Goal: Obtain resource: Download file/media

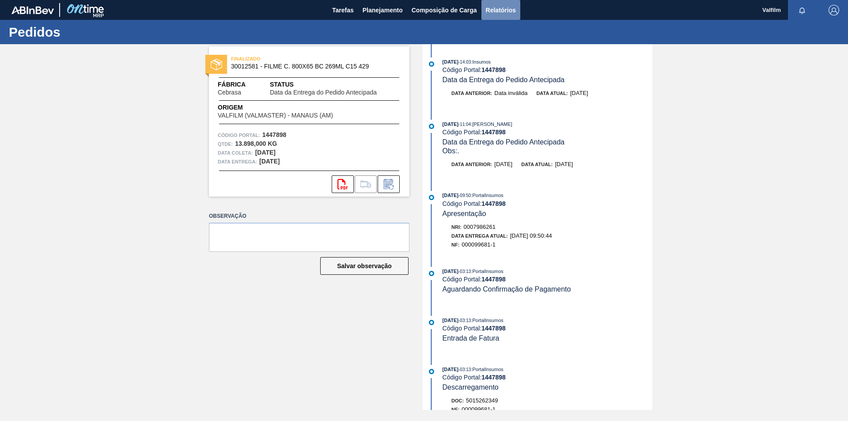
click at [494, 13] on span "Relatórios" at bounding box center [501, 10] width 30 height 11
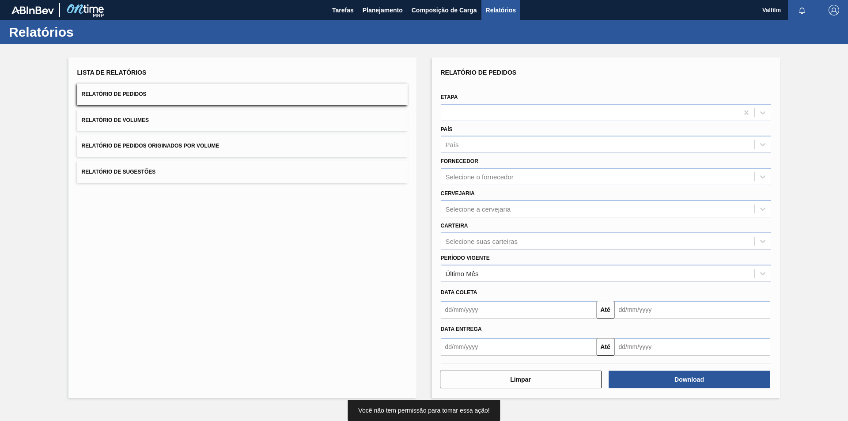
click at [583, 102] on div "Etapa" at bounding box center [606, 106] width 330 height 30
click at [582, 108] on div at bounding box center [589, 112] width 297 height 13
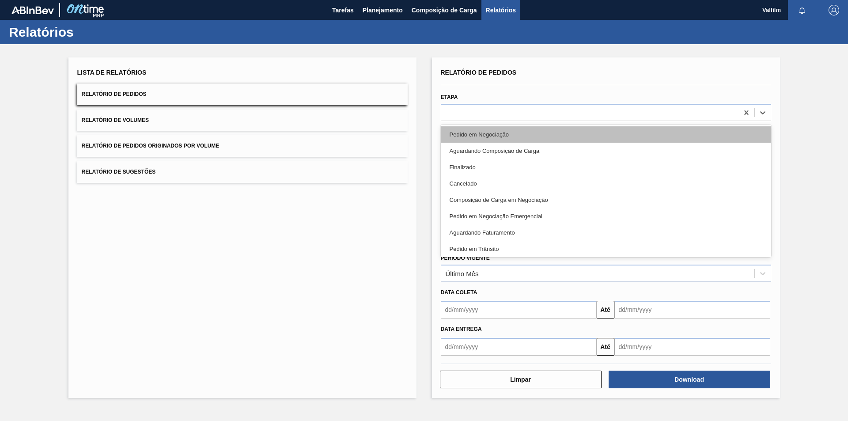
click at [491, 136] on div "Pedido em Negociação" at bounding box center [606, 134] width 330 height 16
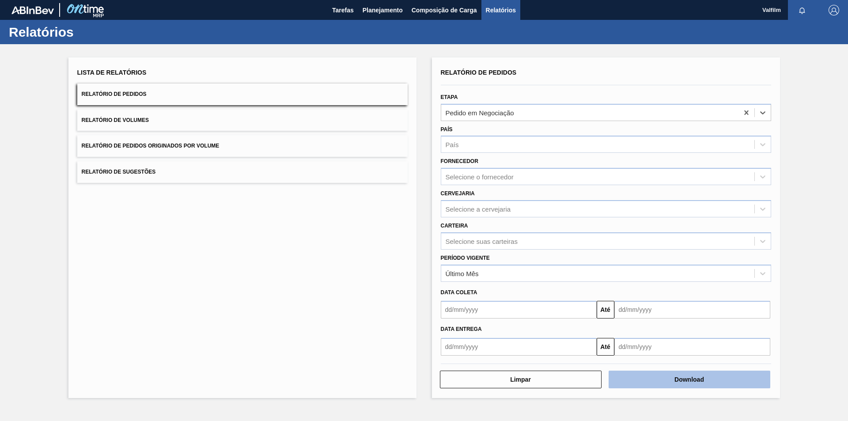
click at [696, 383] on button "Download" at bounding box center [690, 380] width 162 height 18
click at [4, 55] on div "Lista de Relatórios Relatório de Pedidos Relatório de Volumes Relatório de Pedi…" at bounding box center [424, 226] width 848 height 365
